Goal: Contribute content

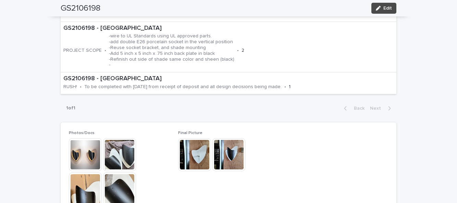
scroll to position [273, 0]
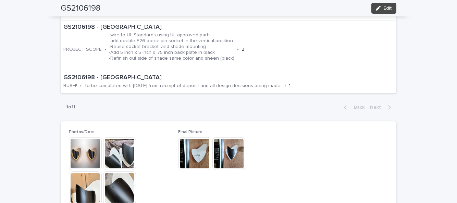
click at [393, 9] on button "Edit" at bounding box center [384, 8] width 25 height 11
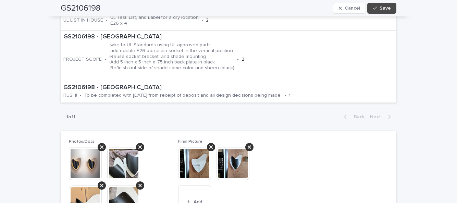
scroll to position [321, 0]
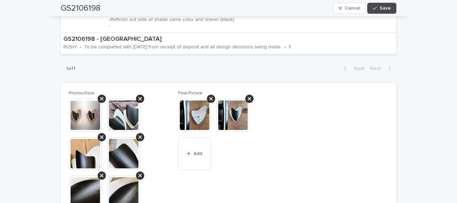
click at [201, 151] on span "Add" at bounding box center [198, 153] width 9 height 5
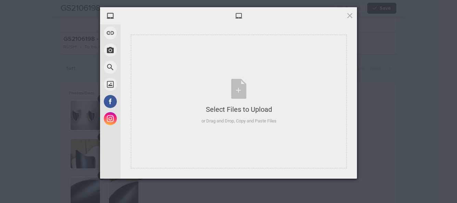
click at [236, 89] on div "Select Files to Upload or Drag and Drop, Copy and Paste Files" at bounding box center [239, 102] width 75 height 46
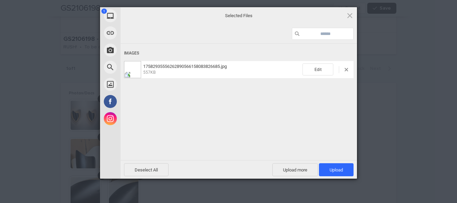
click at [290, 171] on span "Upload more" at bounding box center [295, 169] width 46 height 13
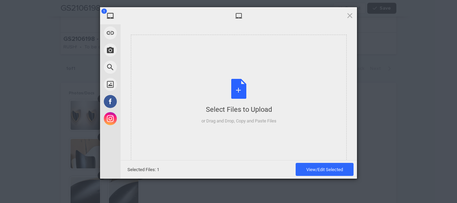
click at [334, 170] on span "View/Edit Selected" at bounding box center [324, 169] width 37 height 5
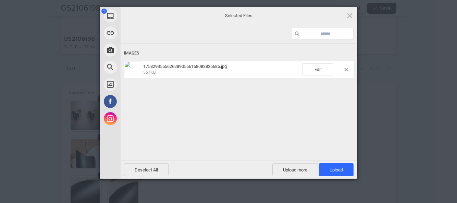
click at [300, 169] on span "Upload more" at bounding box center [295, 169] width 46 height 13
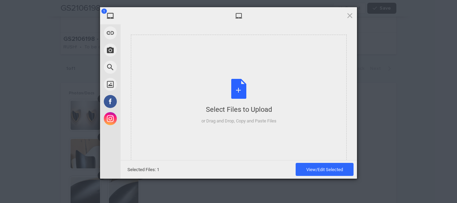
click at [251, 93] on div "Select Files to Upload or Drag and Drop, Copy and Paste Files" at bounding box center [239, 102] width 75 height 46
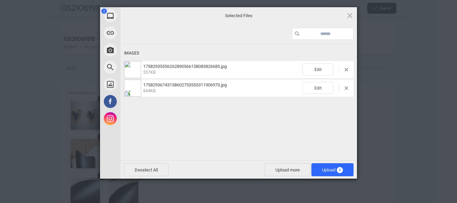
click at [340, 169] on span "2" at bounding box center [340, 170] width 6 height 6
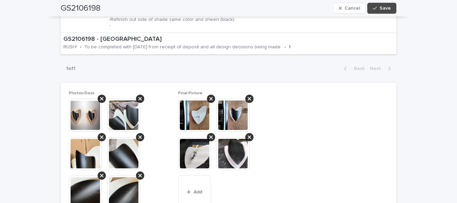
click at [391, 10] on span "Save" at bounding box center [385, 8] width 11 height 5
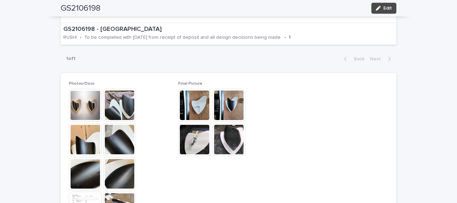
scroll to position [273, 0]
